Goal: Task Accomplishment & Management: Use online tool/utility

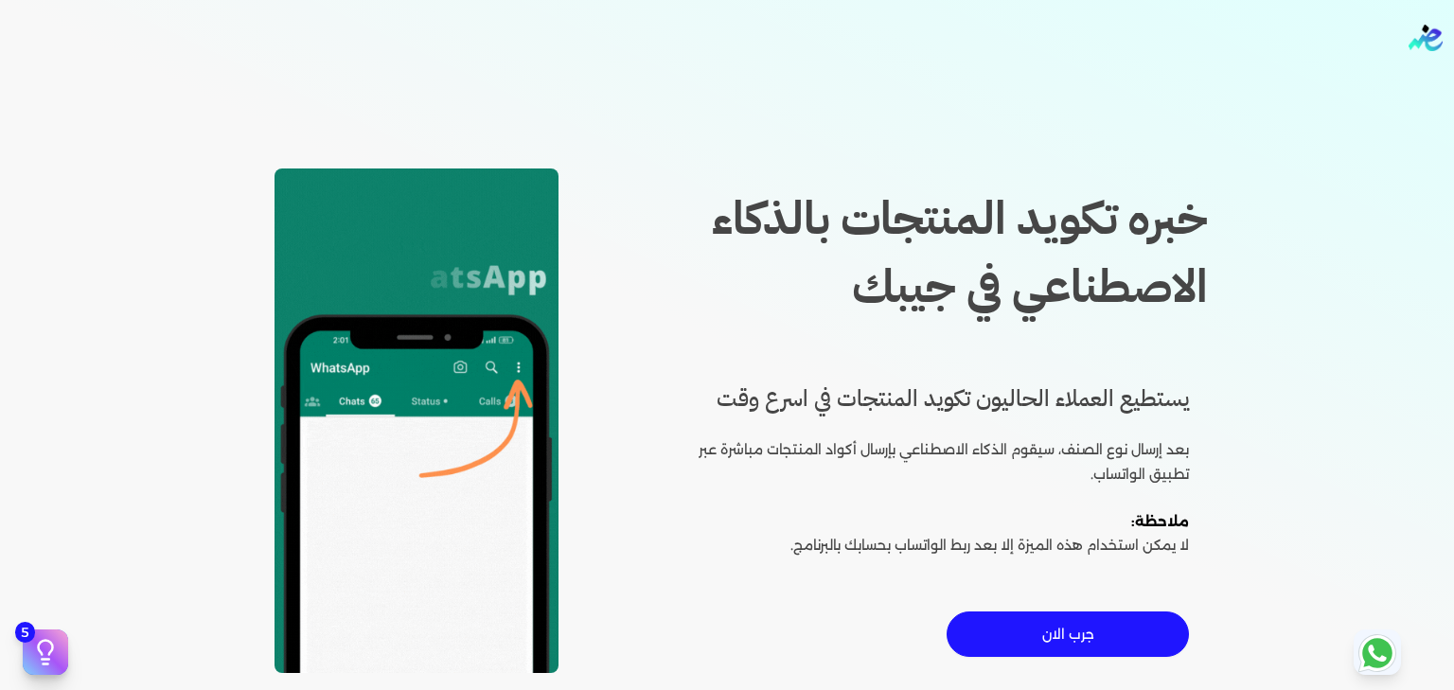
click at [1028, 634] on button "جرب الان" at bounding box center [1067, 633] width 242 height 45
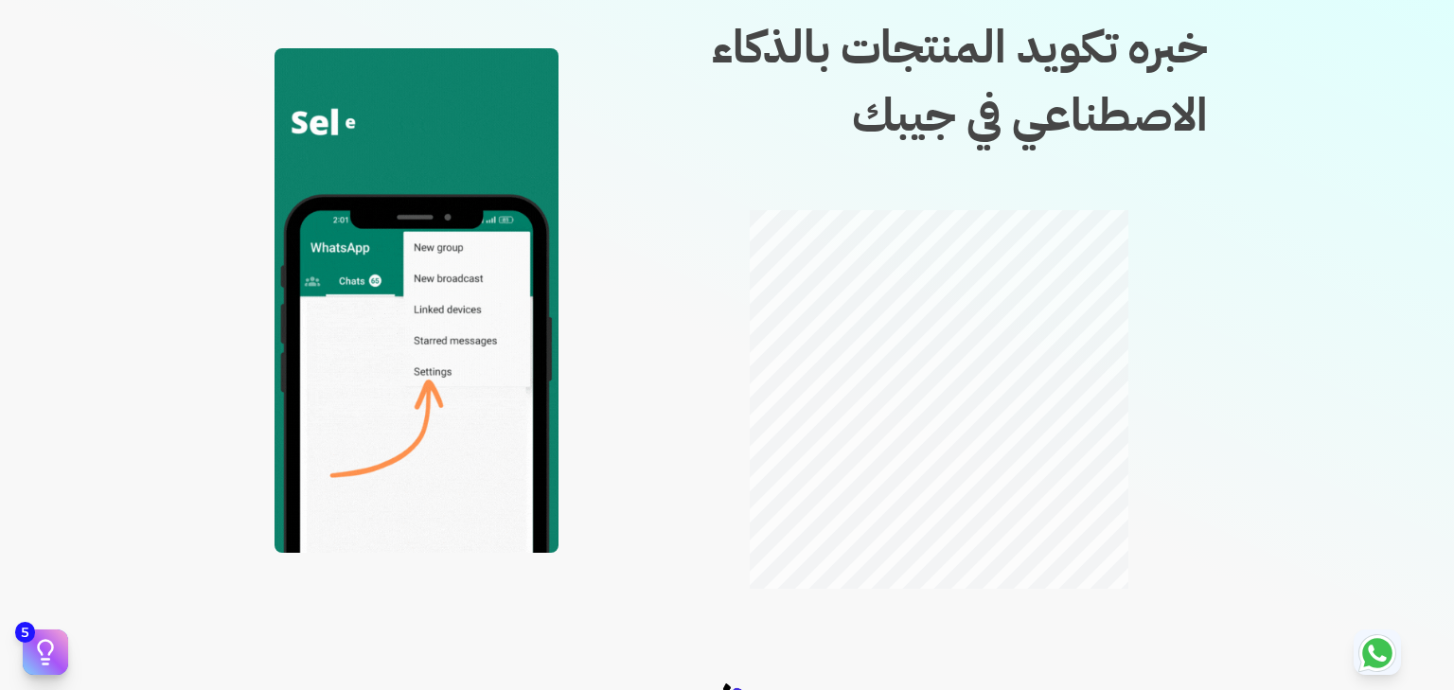
scroll to position [121, 0]
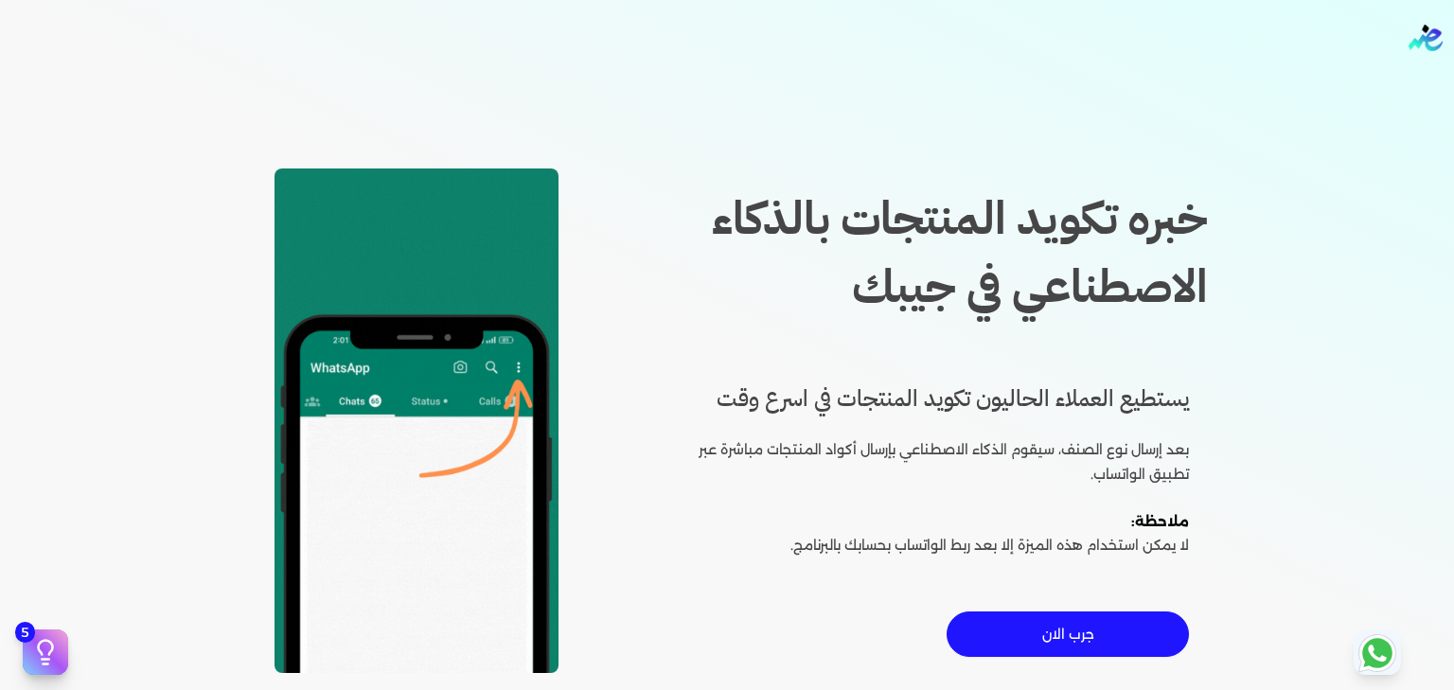
click at [1135, 643] on button "جرب الان" at bounding box center [1067, 633] width 242 height 45
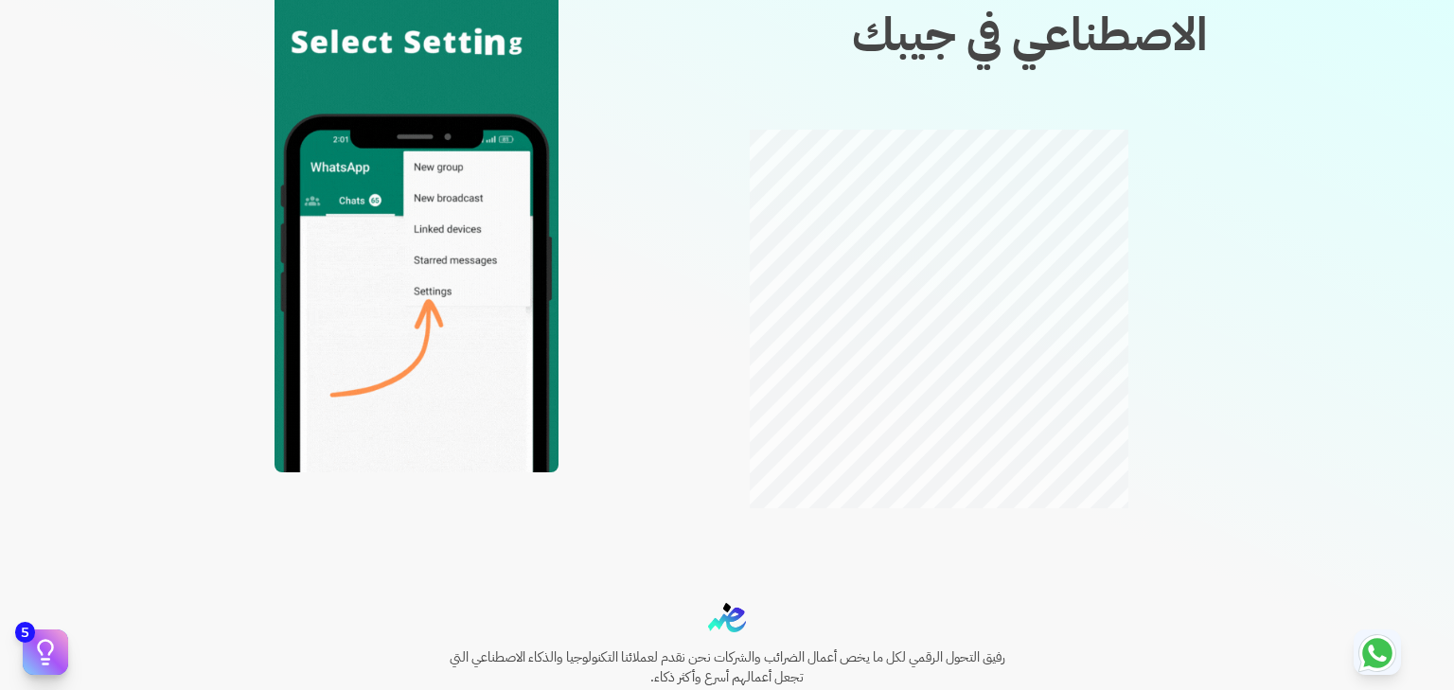
scroll to position [200, 0]
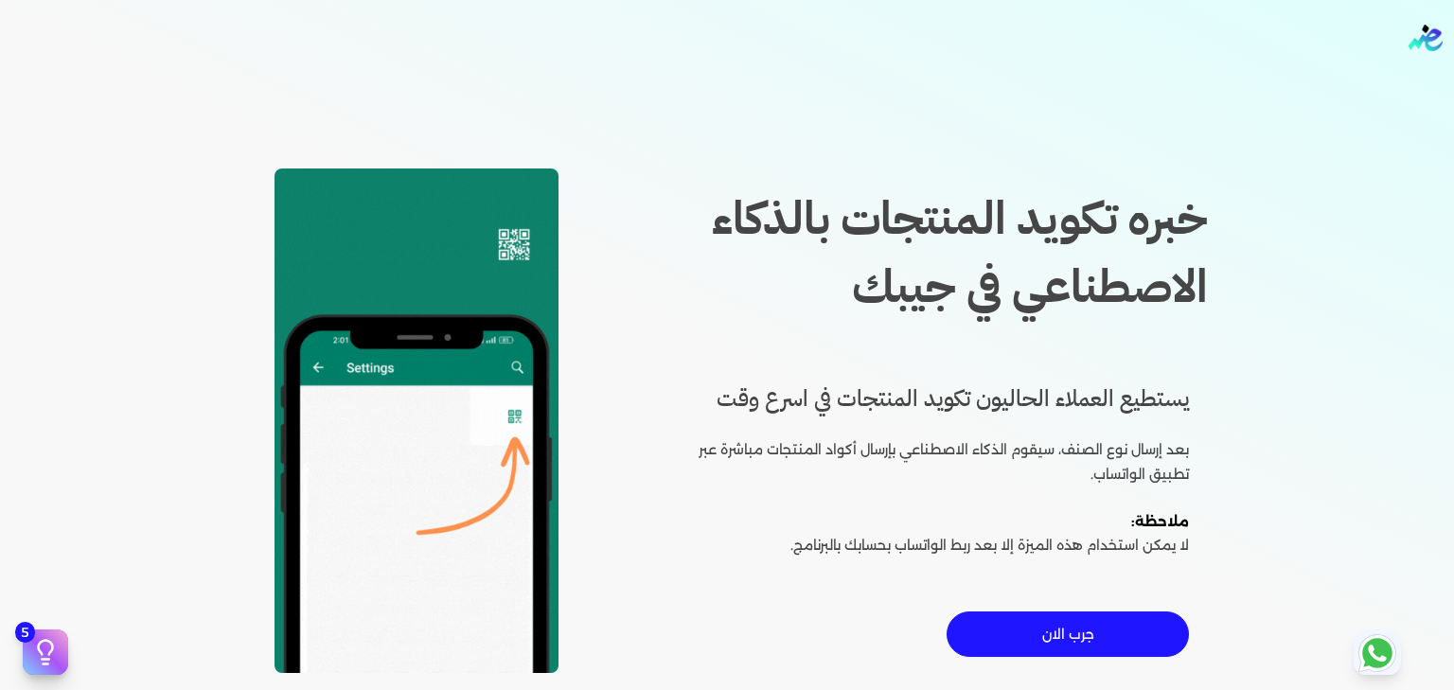
click at [1117, 632] on button "جرب الان" at bounding box center [1067, 633] width 242 height 45
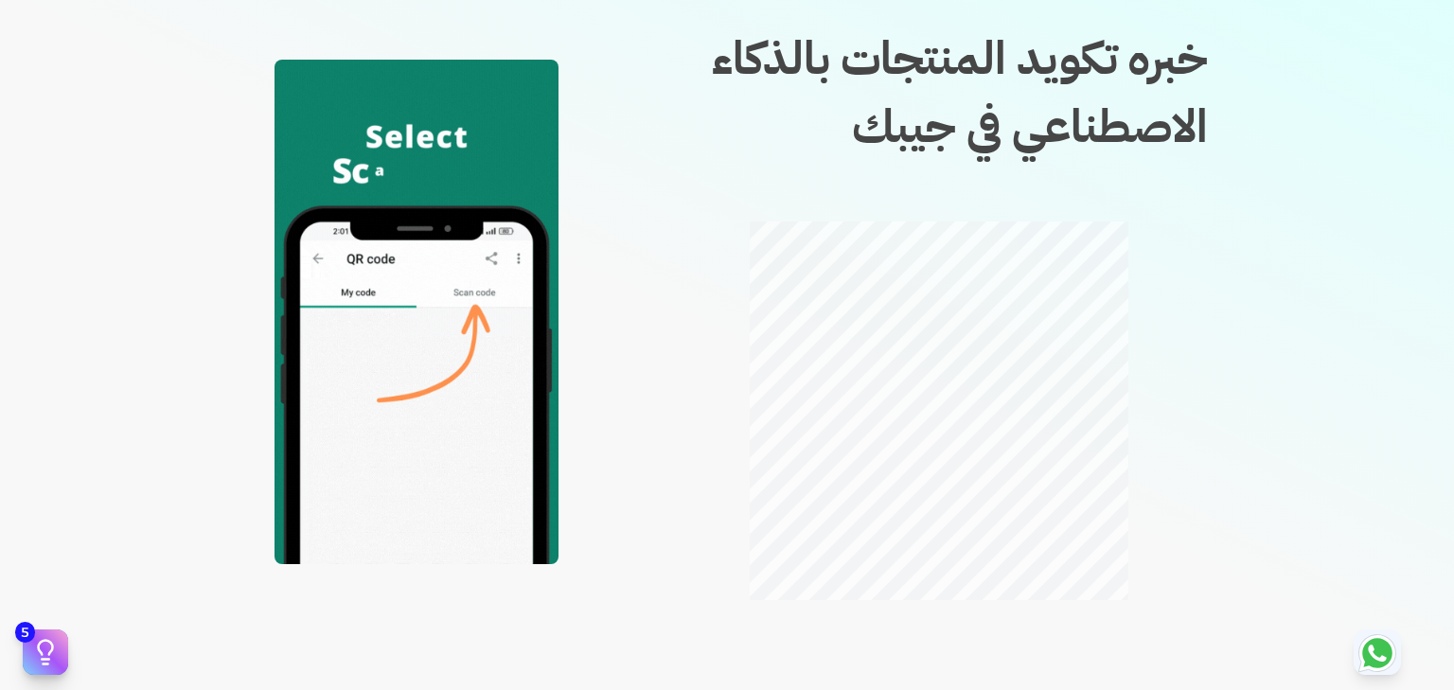
scroll to position [115, 0]
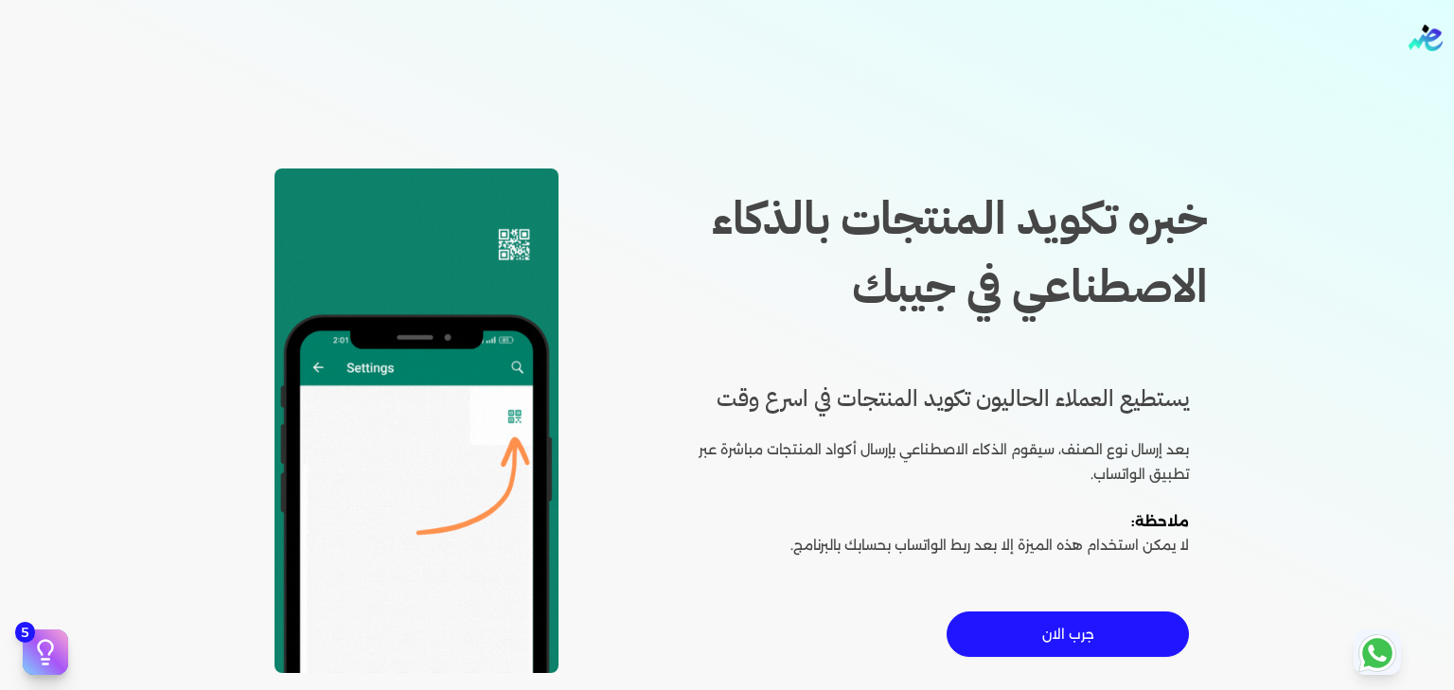
click at [1091, 651] on button "جرب الان" at bounding box center [1067, 633] width 242 height 45
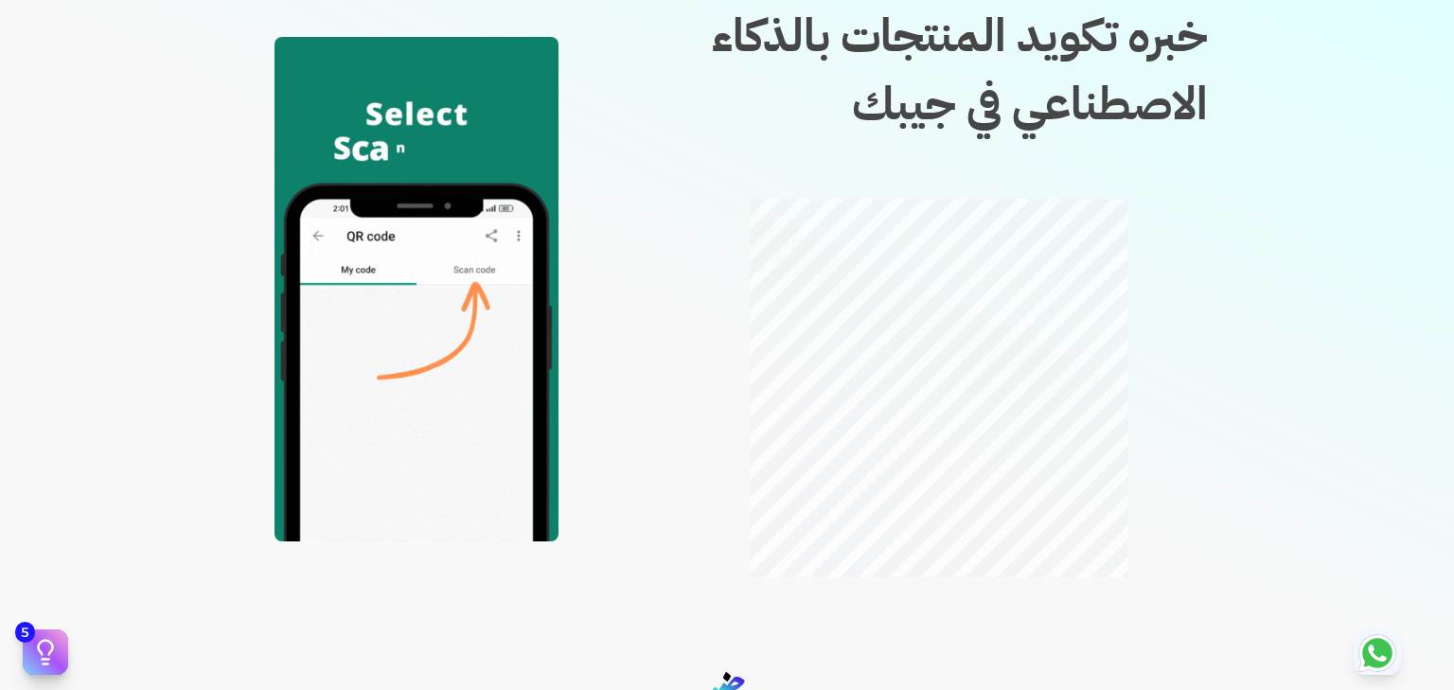
scroll to position [132, 0]
